Goal: Task Accomplishment & Management: Use online tool/utility

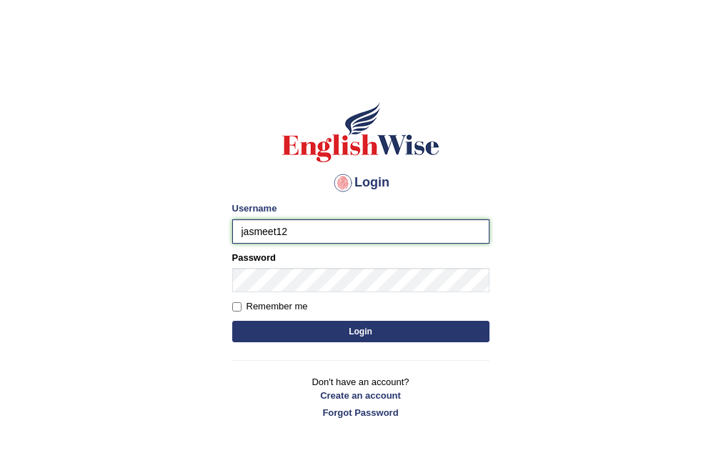
click at [245, 236] on input "jasmeet12" at bounding box center [360, 231] width 257 height 24
type input "Jasmeet12"
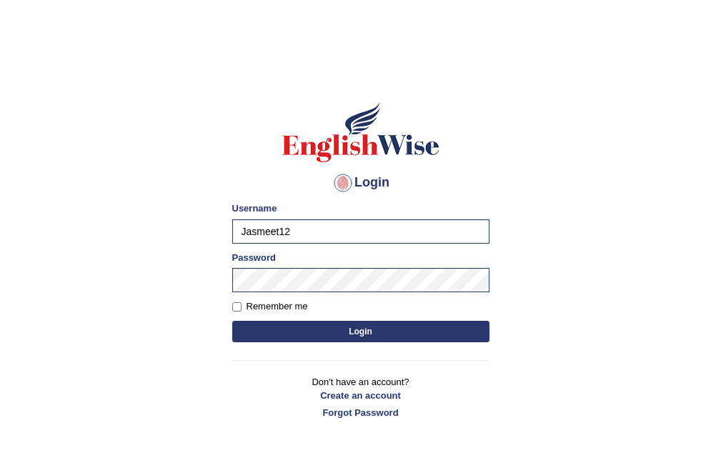
click at [269, 327] on button "Login" at bounding box center [360, 331] width 257 height 21
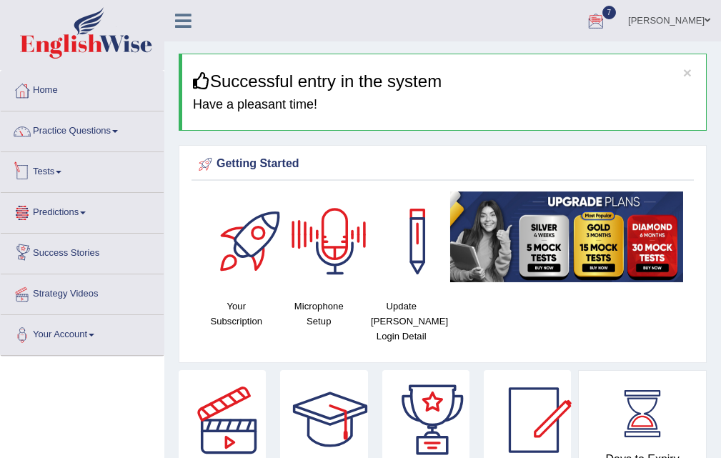
click at [44, 169] on link "Tests" at bounding box center [82, 170] width 163 height 36
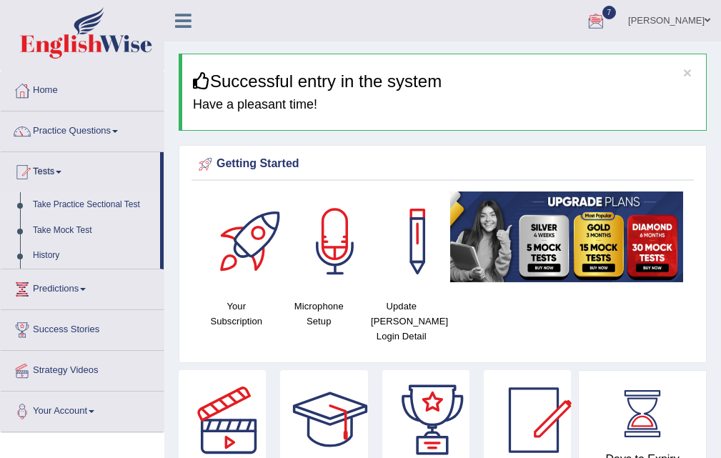
click at [60, 197] on link "Take Practice Sectional Test" at bounding box center [93, 205] width 134 height 26
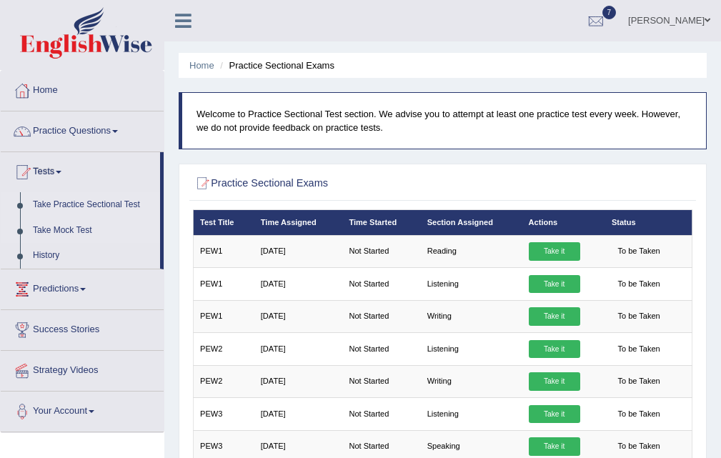
click at [64, 234] on link "Take Mock Test" at bounding box center [93, 231] width 134 height 26
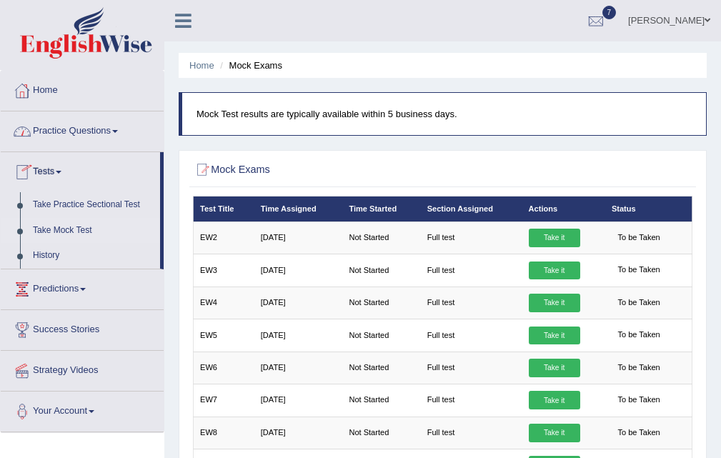
click at [50, 88] on link "Home" at bounding box center [82, 89] width 163 height 36
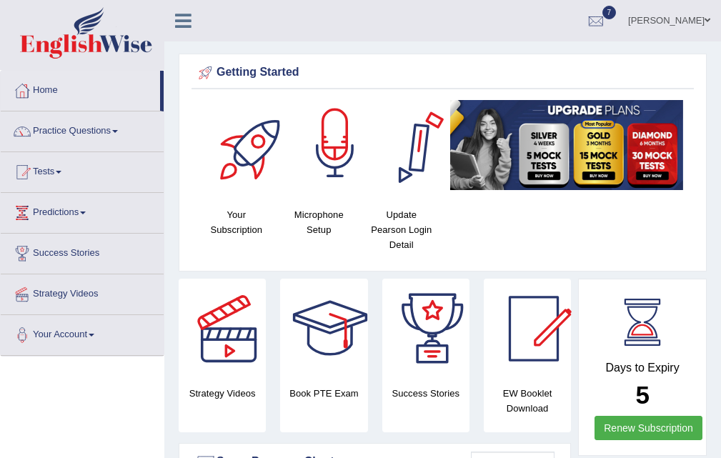
click at [339, 157] on div at bounding box center [335, 150] width 100 height 100
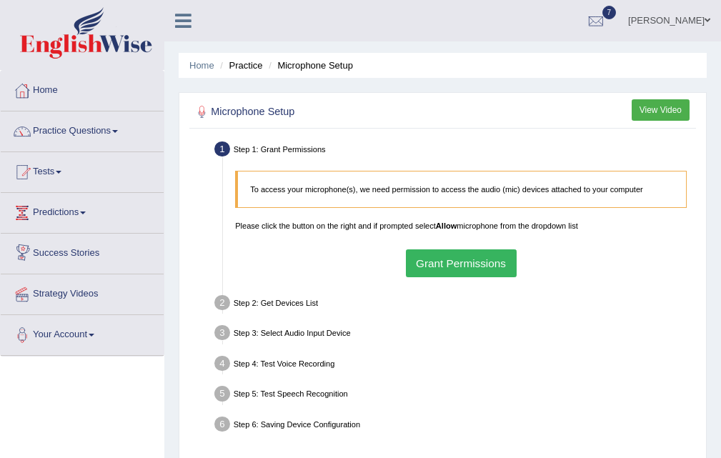
click at [465, 258] on button "Grant Permissions" at bounding box center [461, 263] width 111 height 28
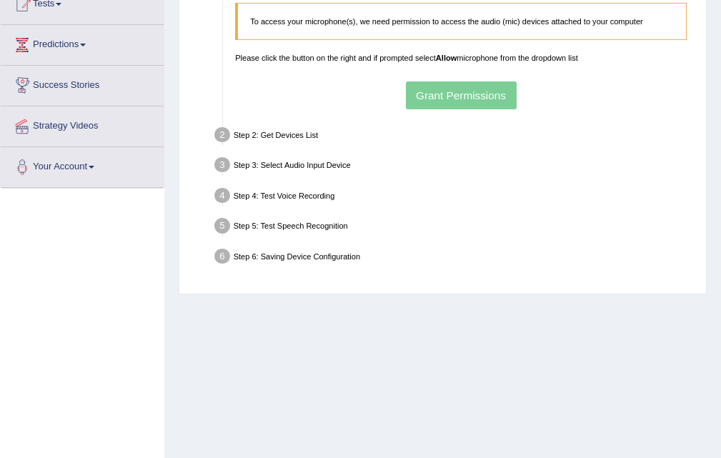
scroll to position [214, 0]
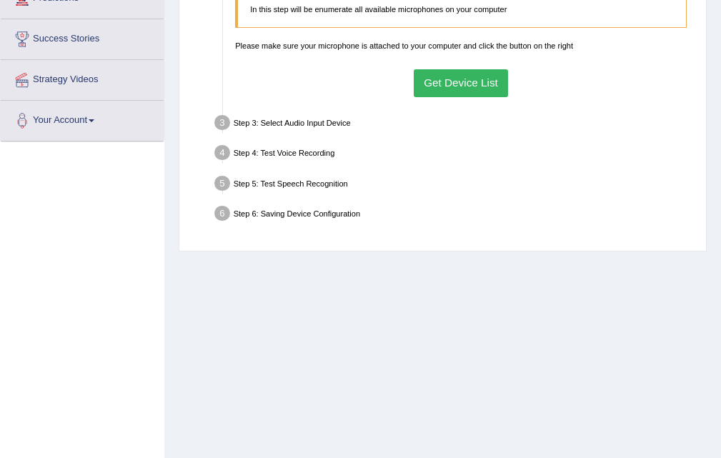
click at [443, 85] on button "Get Device List" at bounding box center [461, 83] width 95 height 28
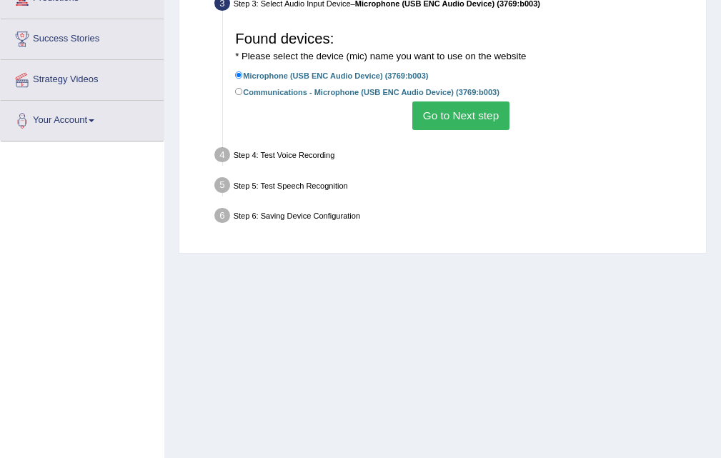
click at [439, 113] on button "Go to Next step" at bounding box center [460, 115] width 96 height 28
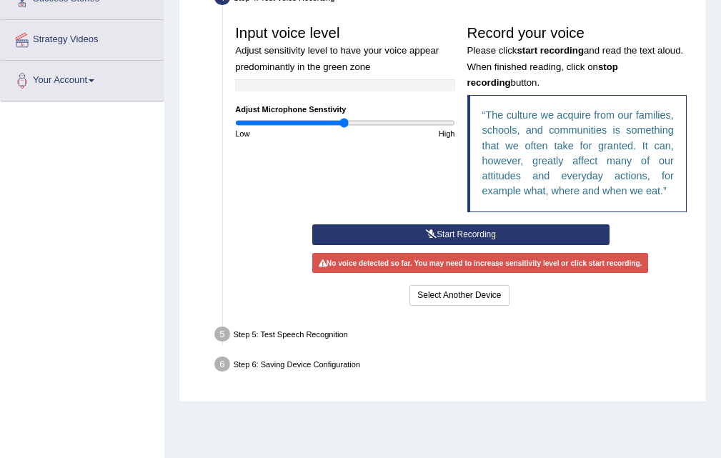
scroll to position [292, 0]
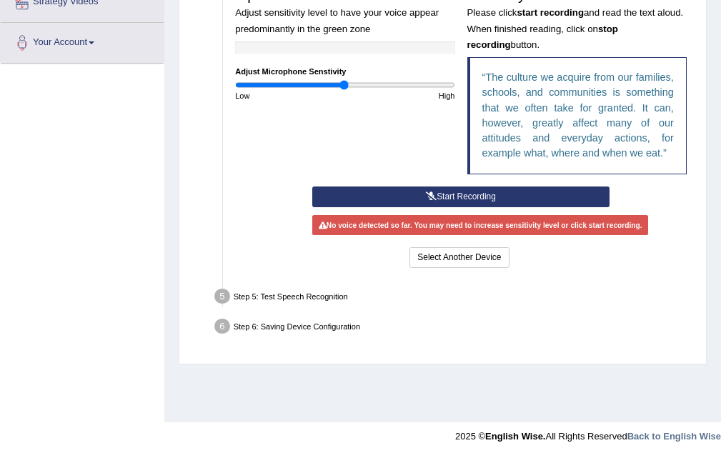
click at [467, 192] on button "Start Recording" at bounding box center [460, 197] width 297 height 21
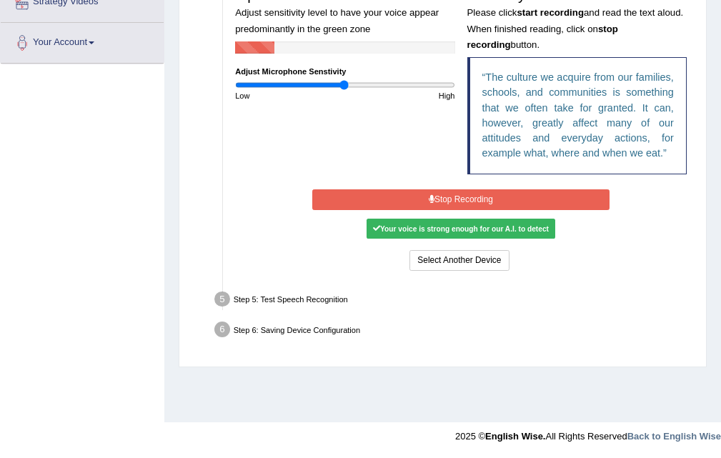
click at [467, 192] on button "Stop Recording" at bounding box center [460, 199] width 297 height 21
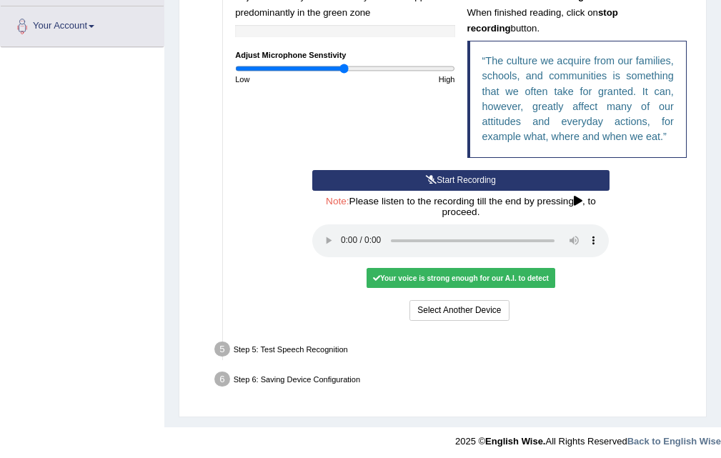
scroll to position [314, 0]
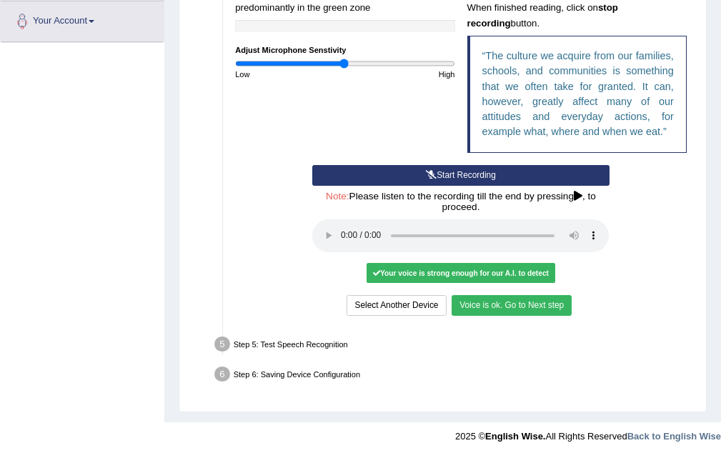
click at [543, 303] on button "Voice is ok. Go to Next step" at bounding box center [512, 305] width 120 height 21
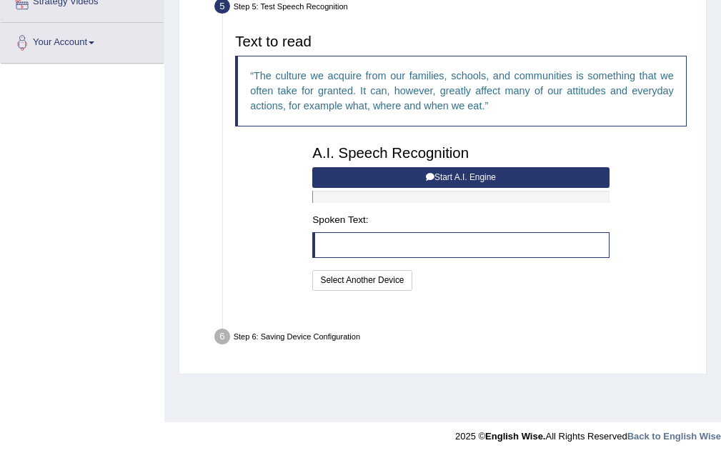
scroll to position [292, 0]
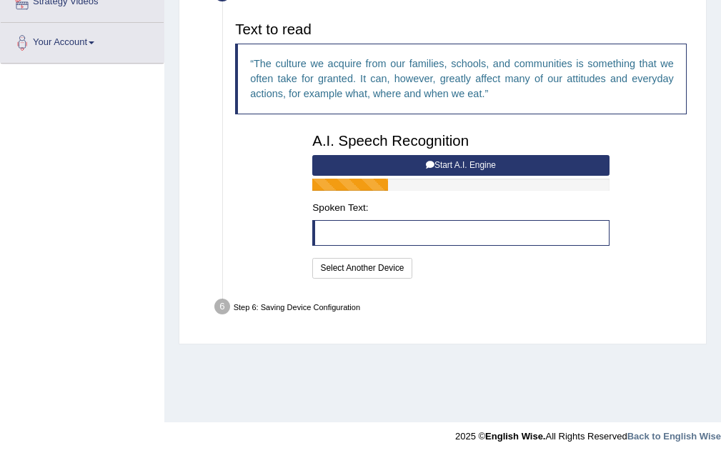
click at [383, 162] on button "Start A.I. Engine" at bounding box center [460, 165] width 297 height 21
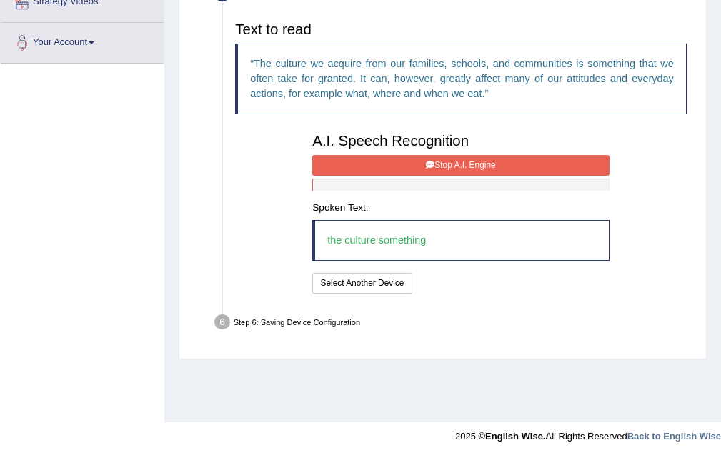
click at [383, 162] on button "Stop A.I. Engine" at bounding box center [460, 165] width 297 height 21
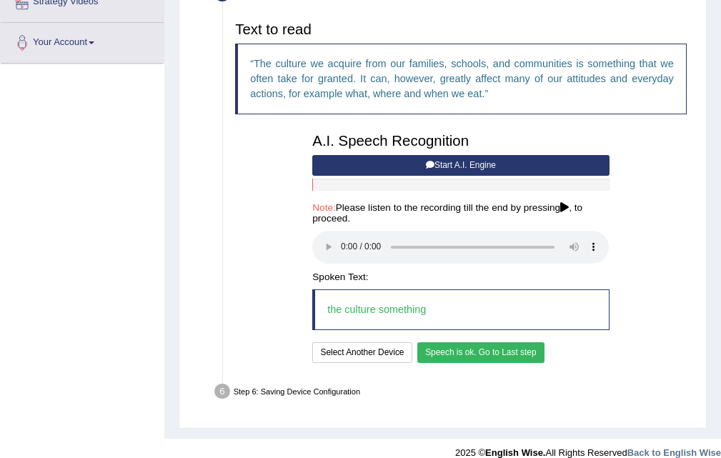
click at [510, 357] on button "Speech is ok. Go to Last step" at bounding box center [480, 352] width 127 height 21
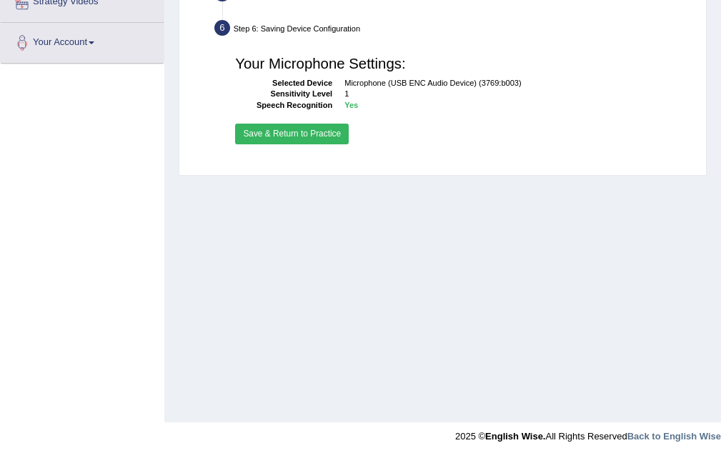
click at [286, 135] on button "Save & Return to Practice" at bounding box center [292, 134] width 114 height 21
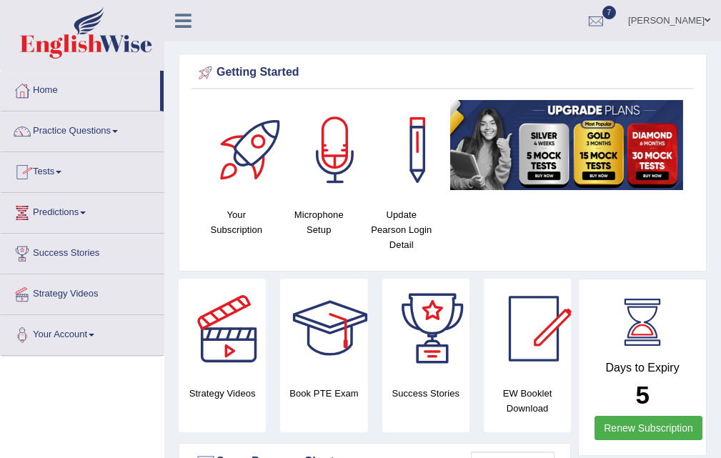
click at [54, 162] on link "Tests" at bounding box center [82, 170] width 163 height 36
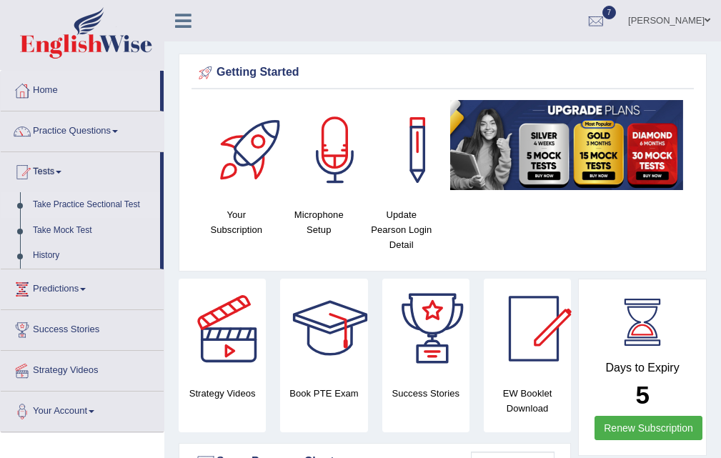
click at [96, 200] on link "Take Practice Sectional Test" at bounding box center [93, 205] width 134 height 26
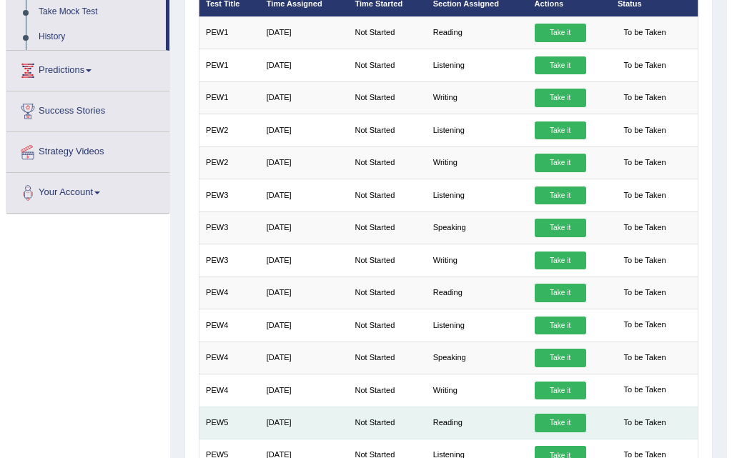
scroll to position [214, 0]
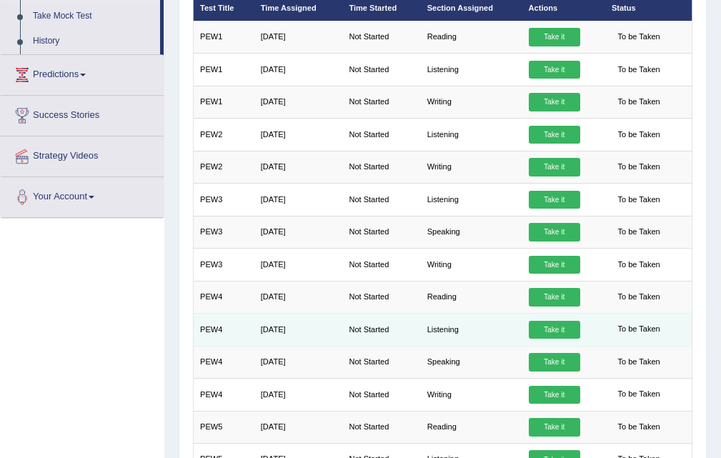
click at [549, 327] on link "Take it" at bounding box center [554, 330] width 51 height 19
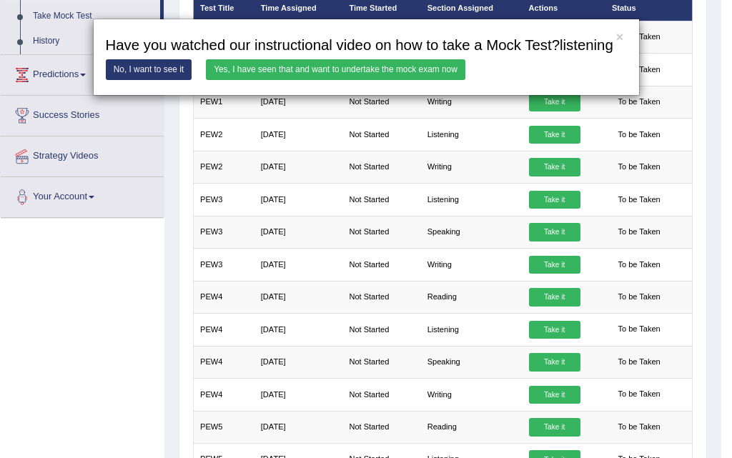
click at [302, 71] on link "Yes, I have seen that and want to undertake the mock exam now" at bounding box center [335, 69] width 259 height 21
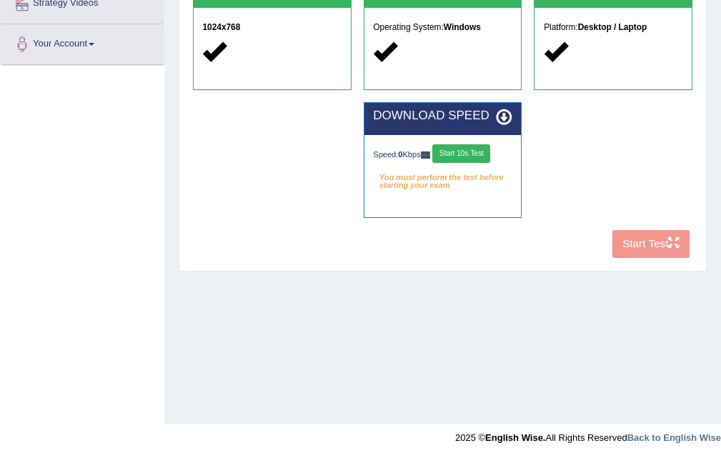
scroll to position [292, 0]
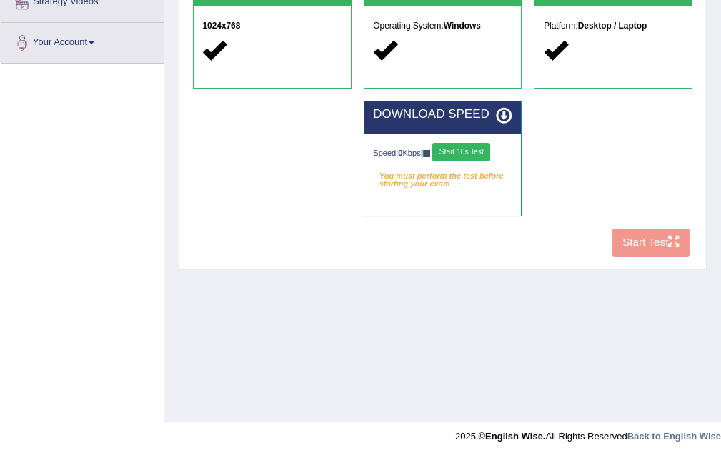
click at [482, 150] on button "Start 10s Test" at bounding box center [461, 152] width 58 height 19
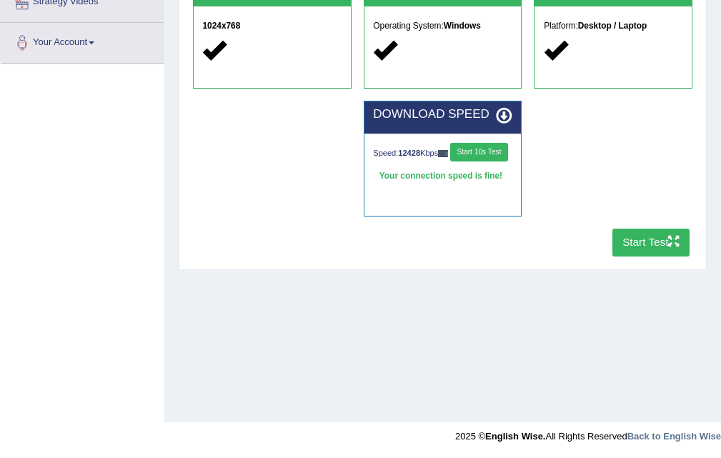
click at [652, 237] on button "Start Test" at bounding box center [652, 243] width 78 height 28
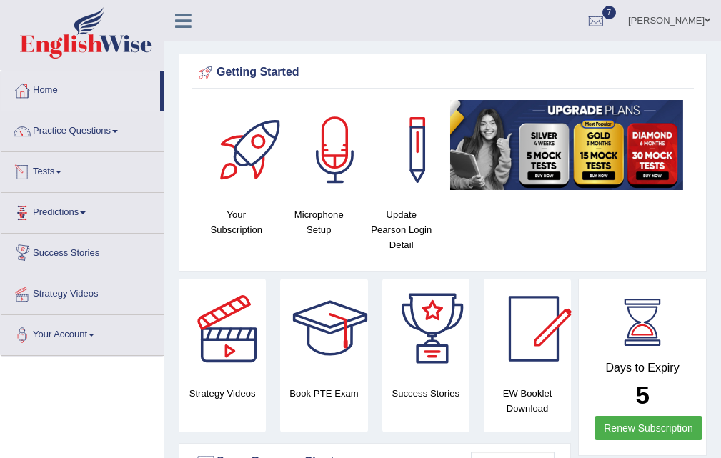
click at [61, 172] on span at bounding box center [59, 172] width 6 height 3
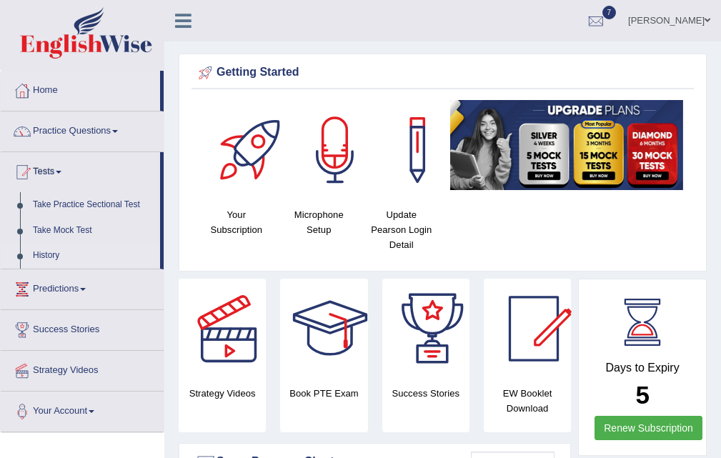
click at [64, 256] on link "History" at bounding box center [93, 256] width 134 height 26
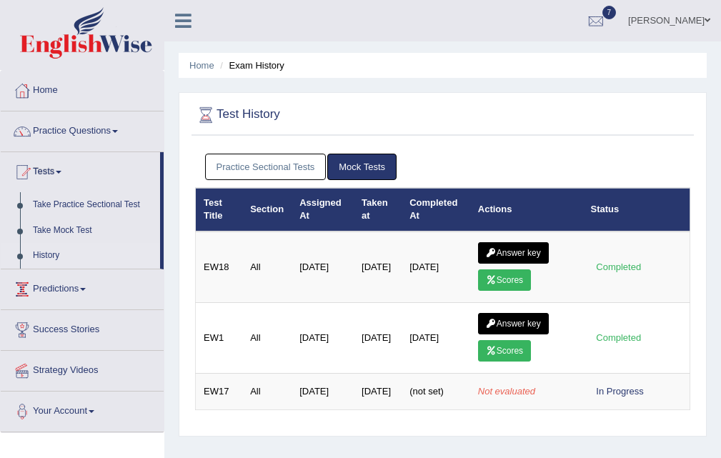
click at [39, 258] on link "History" at bounding box center [93, 256] width 134 height 26
click at [274, 167] on link "Practice Sectional Tests" at bounding box center [266, 167] width 122 height 26
click at [229, 170] on link "Practice Sectional Tests" at bounding box center [266, 167] width 122 height 26
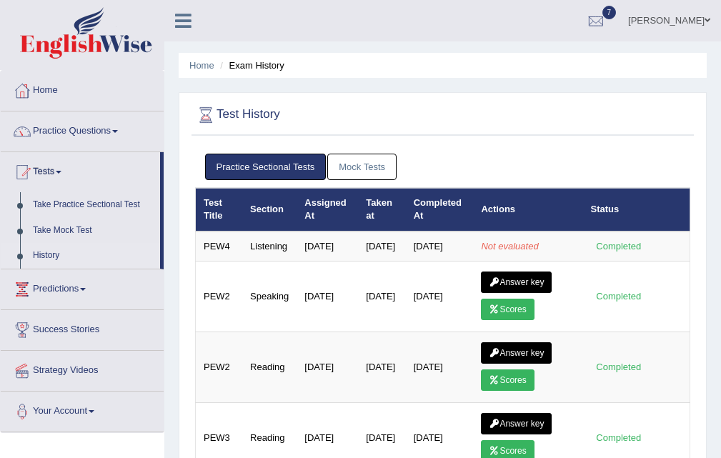
click at [212, 210] on th "Test Title" at bounding box center [219, 210] width 47 height 44
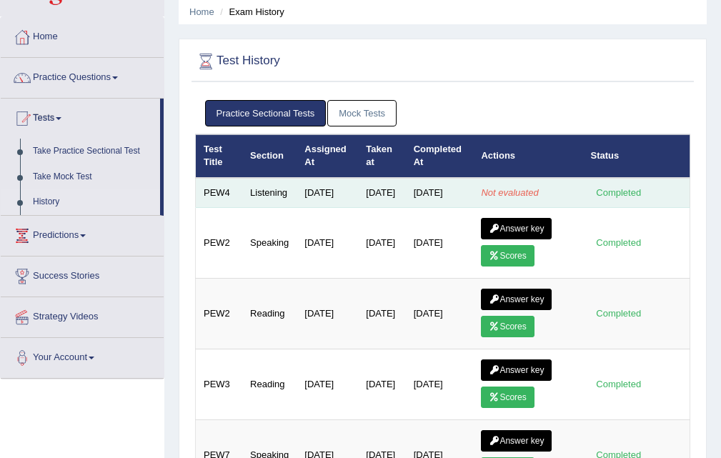
scroll to position [143, 0]
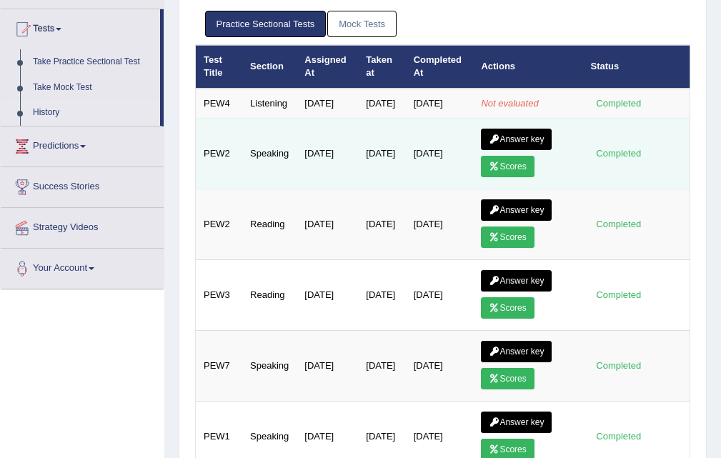
click at [507, 174] on link "Scores" at bounding box center [507, 166] width 53 height 21
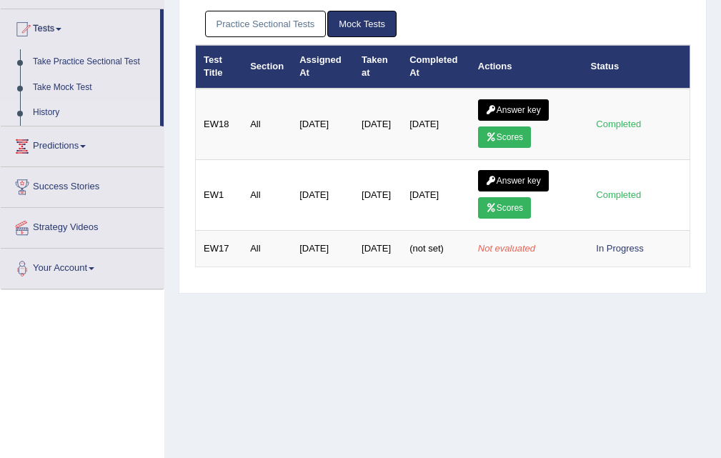
click at [267, 24] on link "Practice Sectional Tests" at bounding box center [266, 24] width 122 height 26
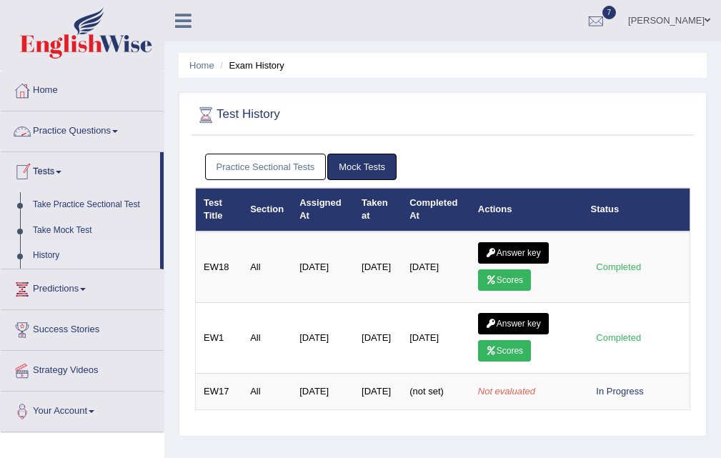
click at [292, 173] on link "Practice Sectional Tests" at bounding box center [266, 167] width 122 height 26
